Goal: Task Accomplishment & Management: Complete application form

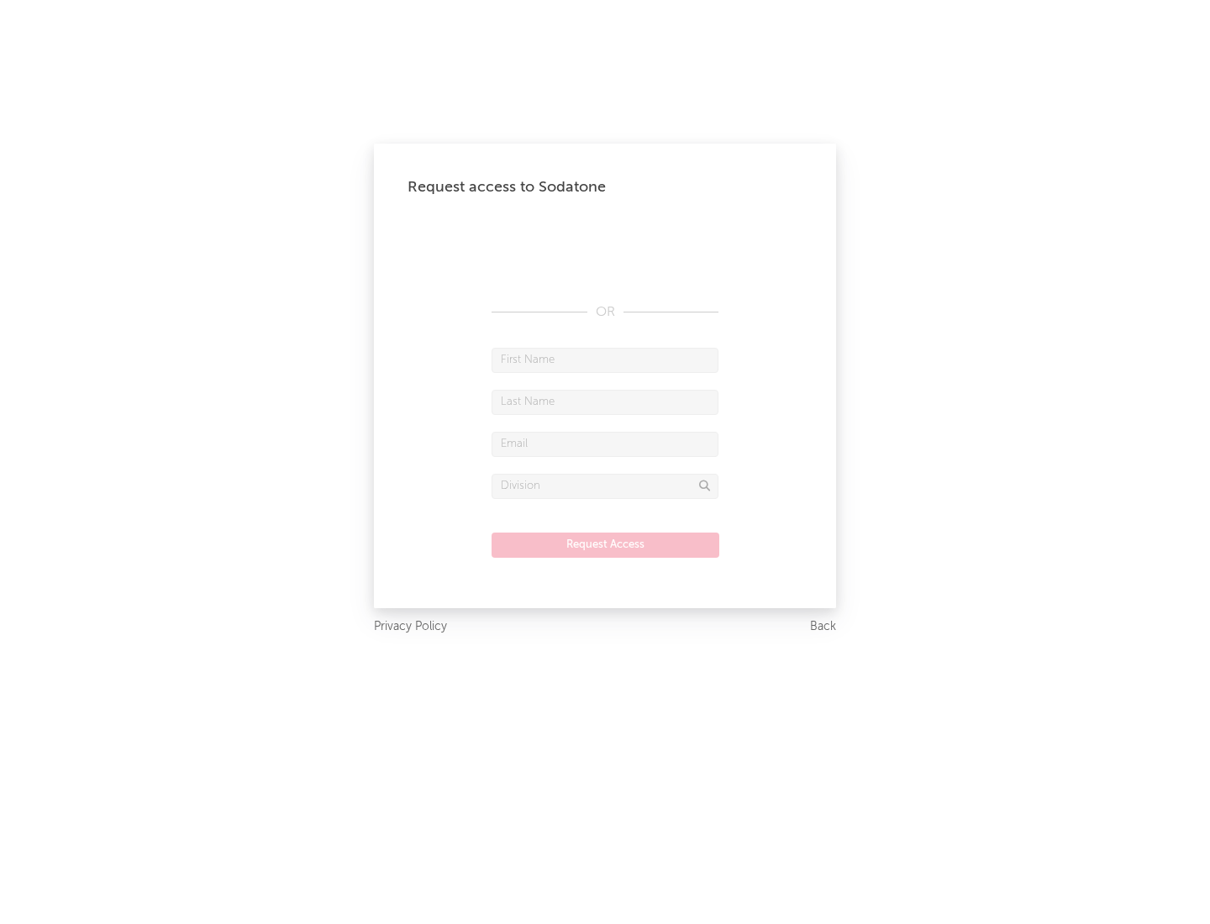
click at [605, 360] on input "text" at bounding box center [605, 360] width 227 height 25
type input "[PERSON_NAME]"
click at [605, 402] on input "text" at bounding box center [605, 402] width 227 height 25
type input "[PERSON_NAME]"
click at [605, 444] on input "text" at bounding box center [605, 444] width 227 height 25
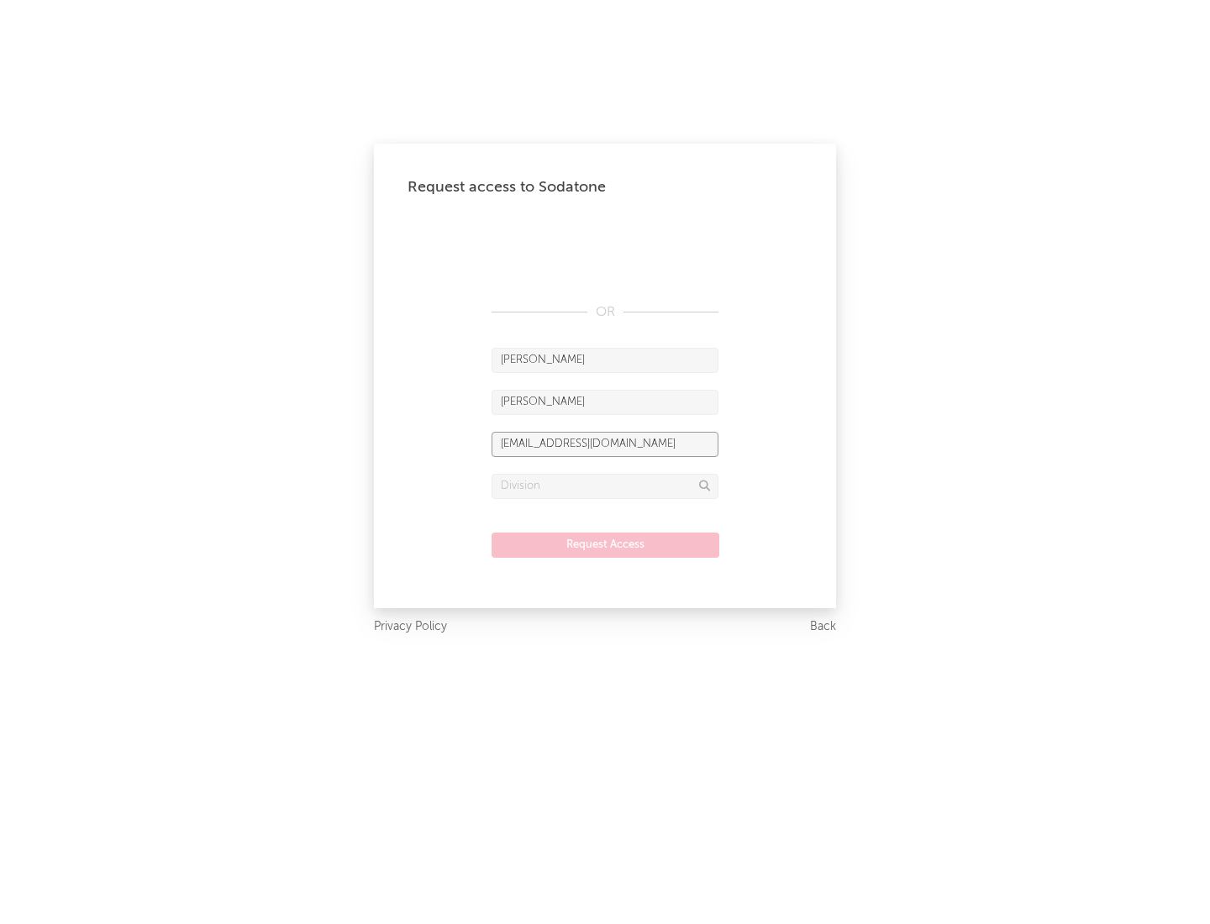
type input "[EMAIL_ADDRESS][DOMAIN_NAME]"
click at [605, 486] on input "text" at bounding box center [605, 486] width 227 height 25
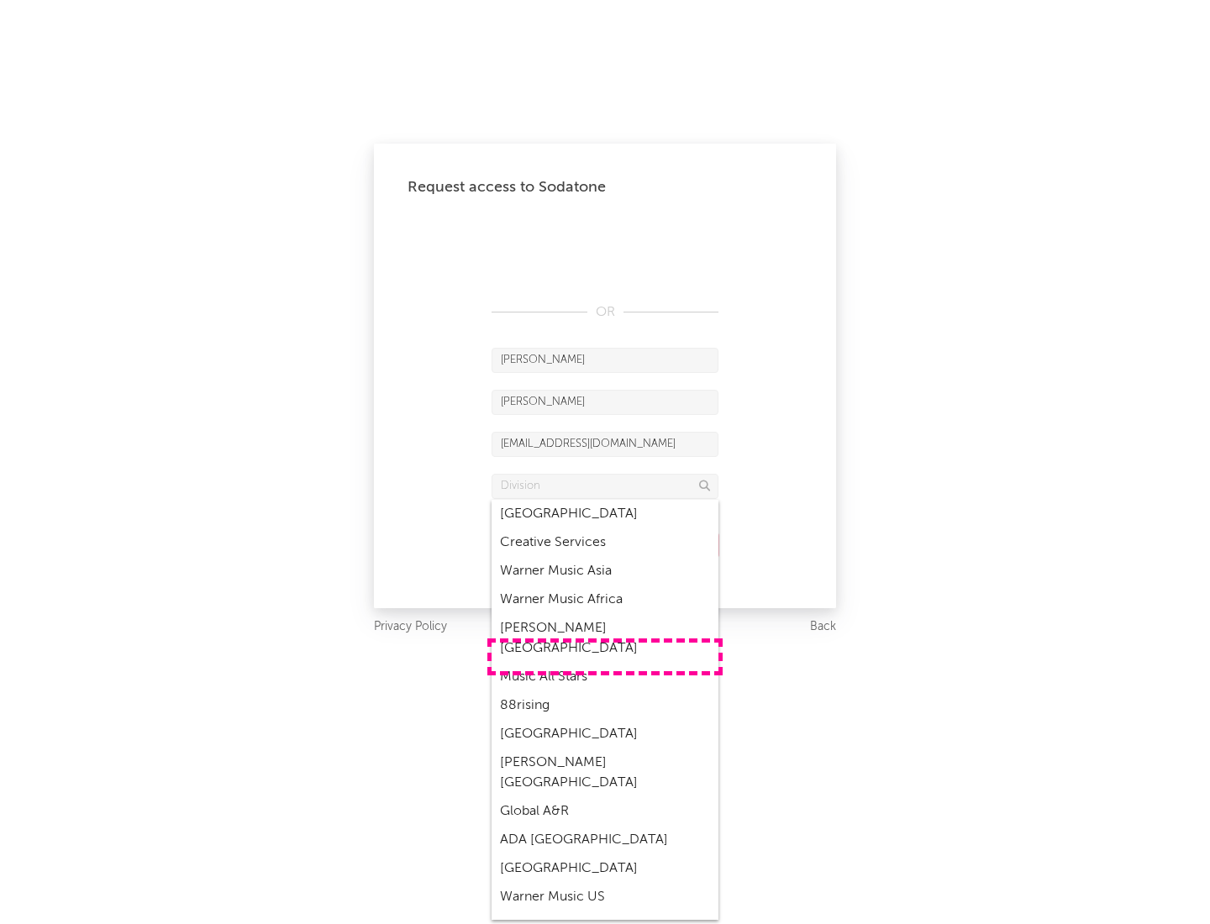
click at [605, 663] on div "Music All Stars" at bounding box center [605, 677] width 227 height 29
type input "Music All Stars"
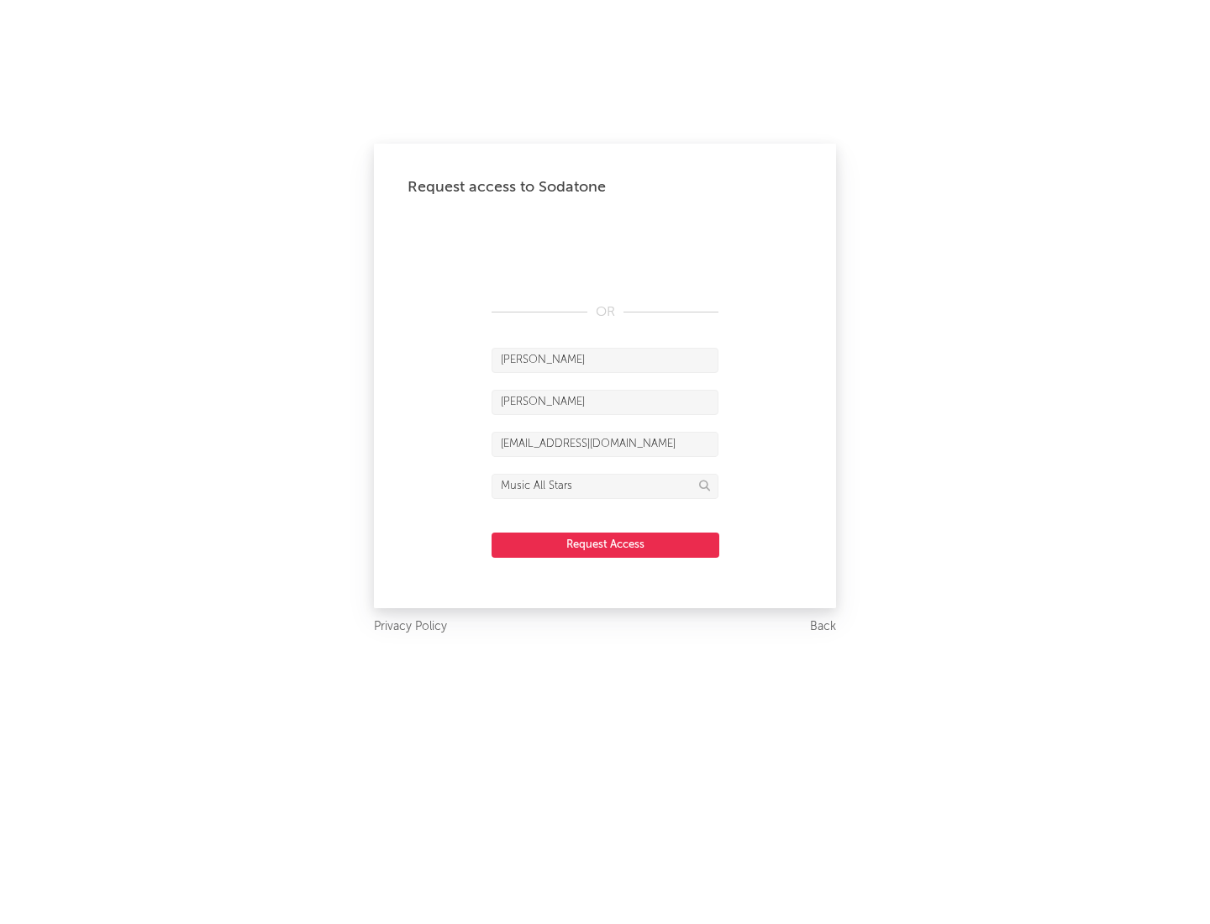
click at [605, 544] on button "Request Access" at bounding box center [606, 545] width 228 height 25
